Goal: Ask a question: Seek information or help from site administrators or community

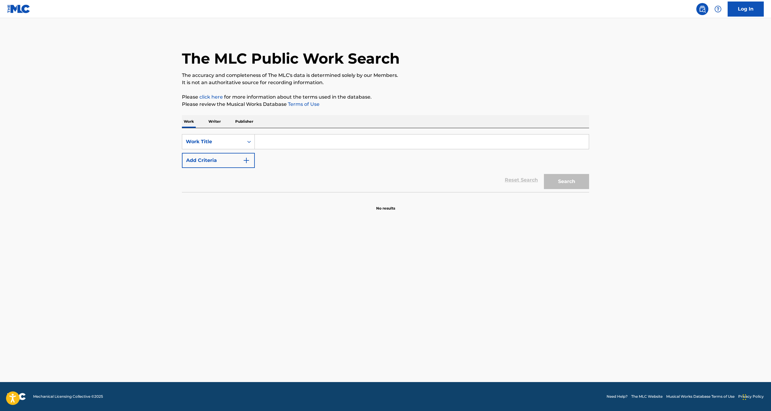
click at [215, 117] on p "Writer" at bounding box center [215, 121] width 16 height 13
click at [249, 123] on p "Publisher" at bounding box center [245, 121] width 22 height 13
click at [304, 105] on link "Terms of Use" at bounding box center [303, 104] width 33 height 6
click at [219, 121] on p "Writer" at bounding box center [215, 121] width 16 height 13
click at [293, 145] on input "Search Form" at bounding box center [422, 141] width 334 height 14
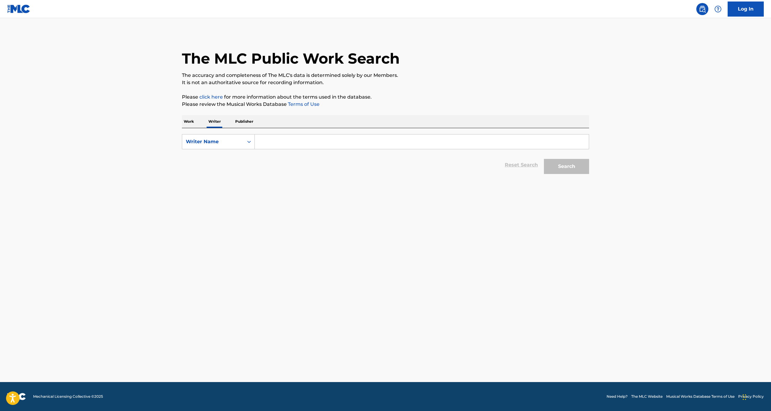
click at [253, 124] on p "Publisher" at bounding box center [245, 121] width 22 height 13
click at [212, 98] on link "click here" at bounding box center [211, 97] width 24 height 6
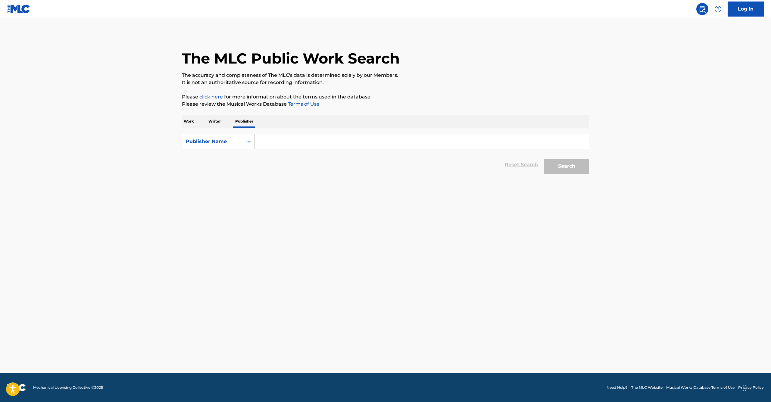
click at [194, 125] on p "Work" at bounding box center [189, 121] width 14 height 13
click at [707, 10] on link at bounding box center [703, 9] width 12 height 12
click at [715, 10] on img at bounding box center [718, 8] width 7 height 7
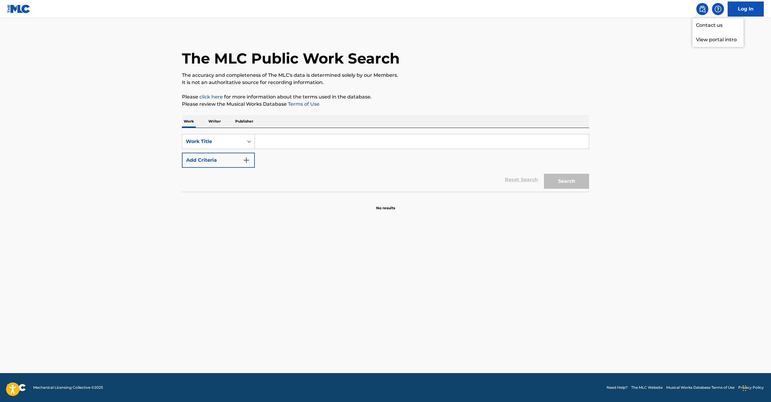
click at [702, 41] on p "View portal intro" at bounding box center [718, 40] width 51 height 14
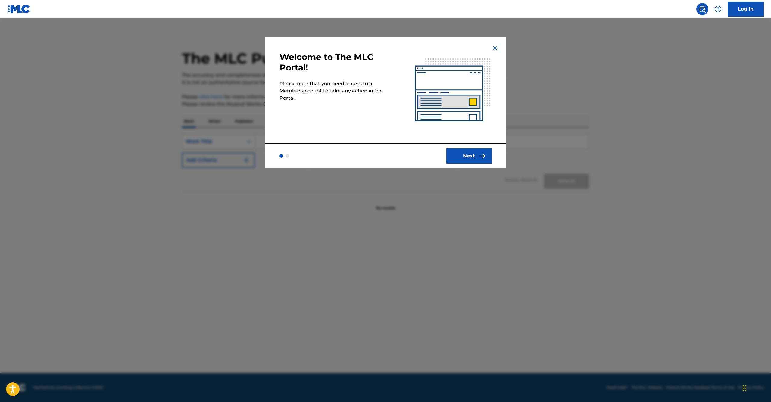
click at [448, 158] on button "Next" at bounding box center [469, 156] width 45 height 15
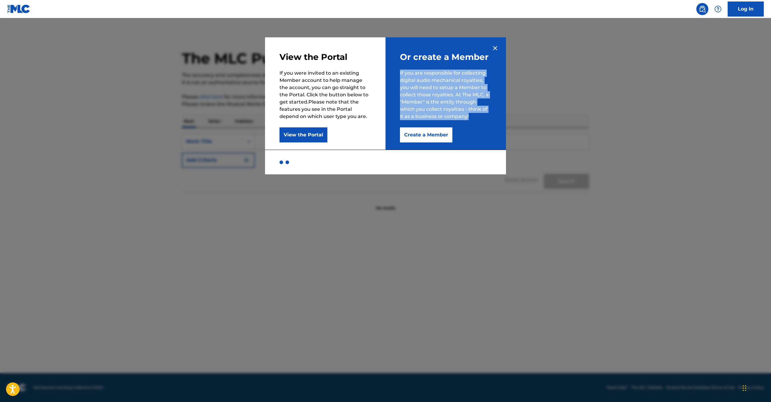
drag, startPoint x: 401, startPoint y: 66, endPoint x: 475, endPoint y: 122, distance: 92.7
click at [475, 122] on div "Or create a Member If you are responsible for collecting digital audio mechanic…" at bounding box center [446, 93] width 121 height 112
click at [493, 48] on img at bounding box center [495, 48] width 7 height 7
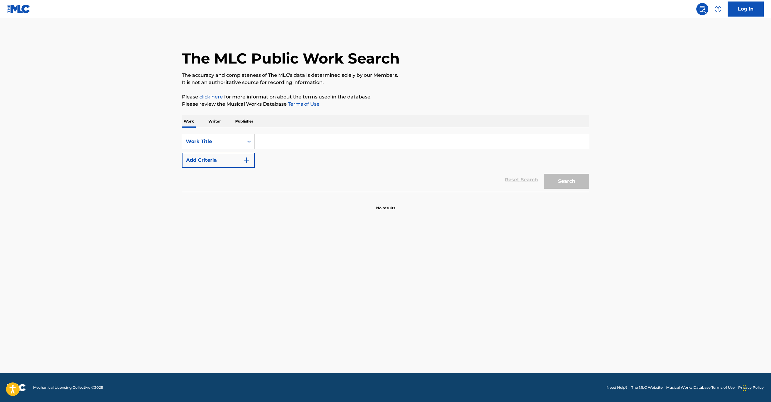
click at [610, 387] on link "Need Help?" at bounding box center [617, 387] width 21 height 5
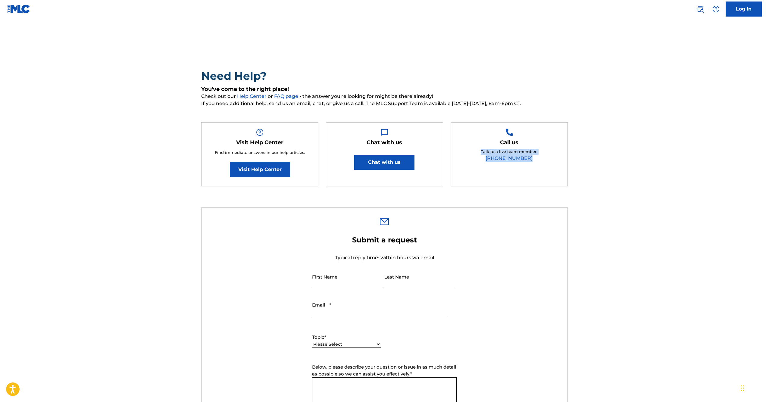
drag, startPoint x: 484, startPoint y: 137, endPoint x: 550, endPoint y: 167, distance: 71.8
click at [549, 167] on div "Call us Talk to a live team member. (615) 488-3653" at bounding box center [509, 154] width 117 height 64
click at [551, 168] on div "Call us Talk to a live team member. (615) 488-3653" at bounding box center [509, 154] width 117 height 64
click at [381, 163] on button "Chat with us" at bounding box center [384, 162] width 60 height 15
